Goal: Task Accomplishment & Management: Manage account settings

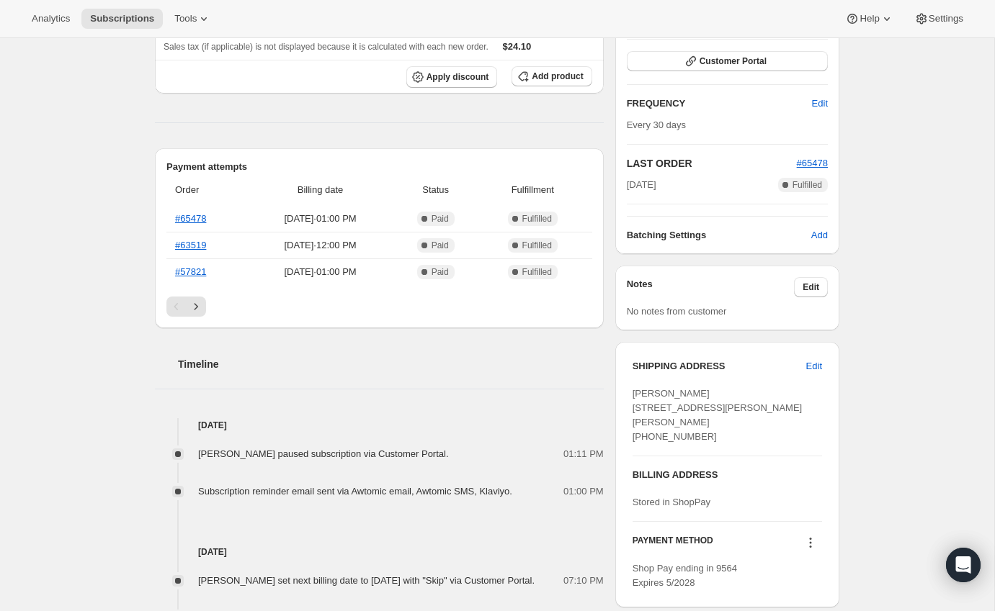
scroll to position [52, 0]
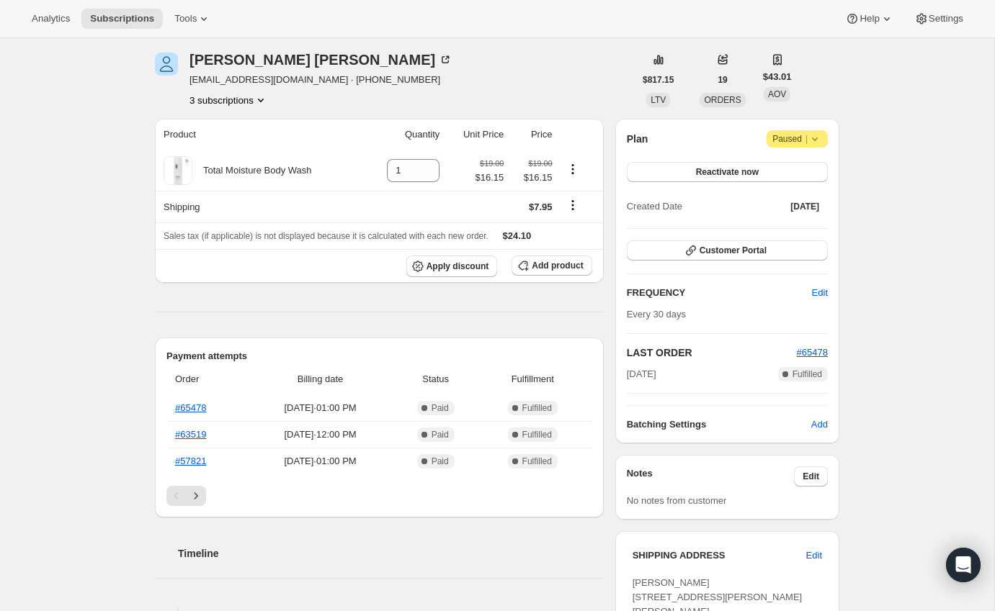
click at [258, 100] on icon "Product actions" at bounding box center [261, 100] width 14 height 14
click at [251, 122] on span "12360483117" at bounding box center [227, 127] width 100 height 14
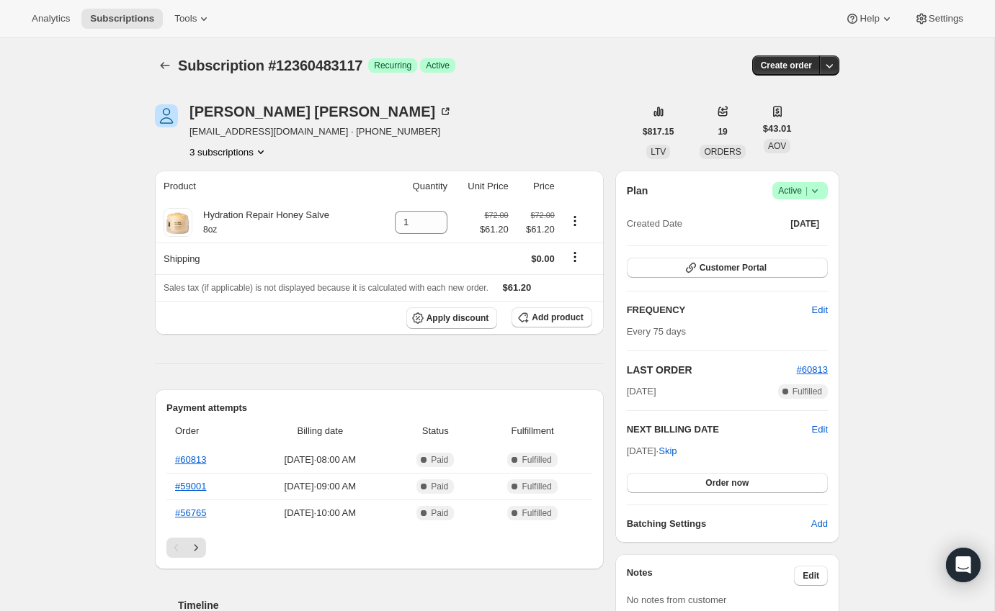
click at [255, 153] on button "3 subscriptions" at bounding box center [228, 152] width 79 height 14
click at [235, 211] on button "13394968877" at bounding box center [228, 203] width 109 height 23
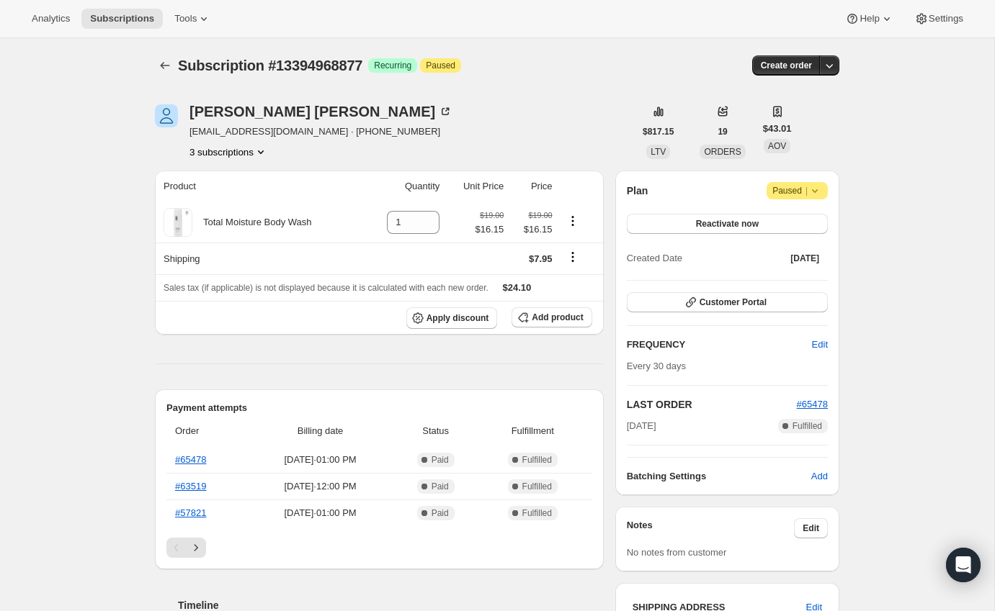
click at [251, 151] on button "3 subscriptions" at bounding box center [228, 152] width 79 height 14
click at [241, 223] on span "17496899885" at bounding box center [227, 227] width 100 height 14
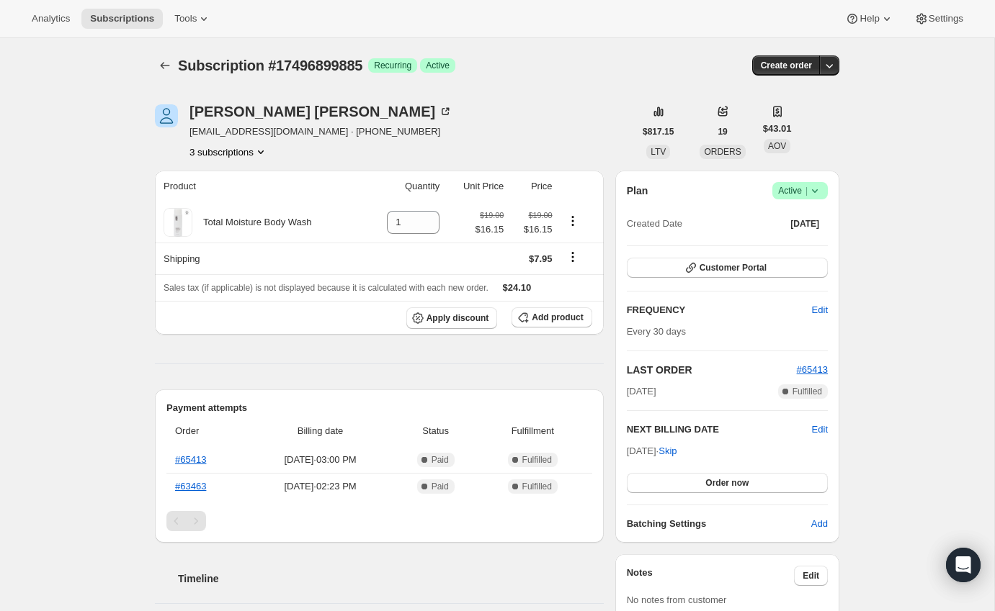
click at [259, 151] on icon "Product actions" at bounding box center [261, 152] width 14 height 14
click at [256, 196] on span "13394968877" at bounding box center [227, 203] width 100 height 14
